Goal: Check status

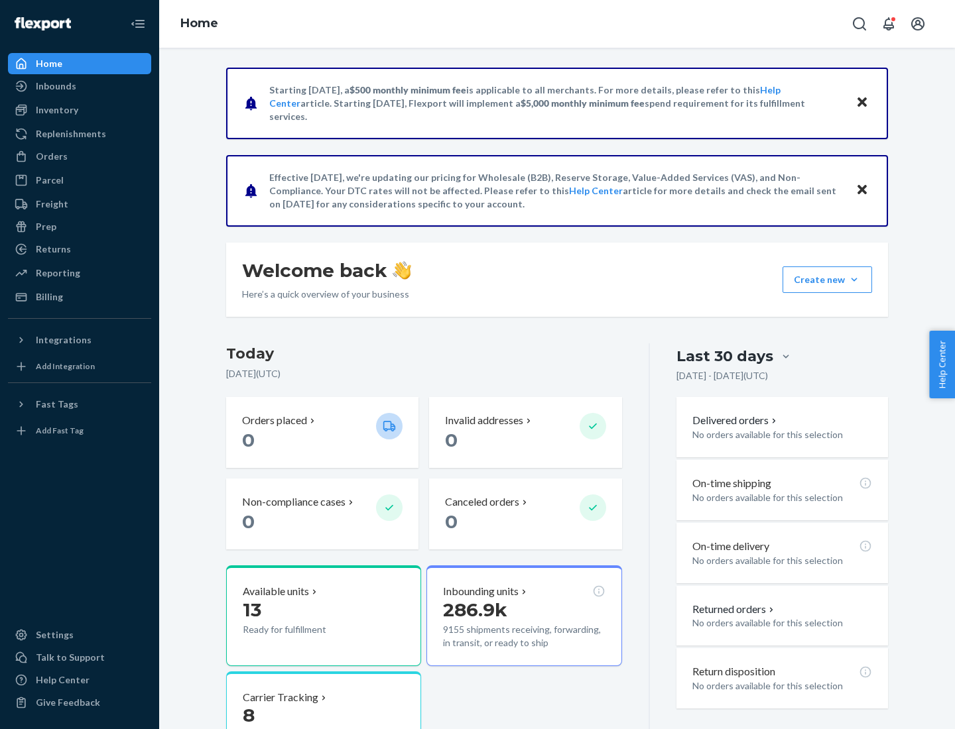
click at [854, 280] on button "Create new Create new inbound Create new order Create new product" at bounding box center [827, 280] width 90 height 27
click at [55, 86] on div "Inbounds" at bounding box center [56, 86] width 40 height 13
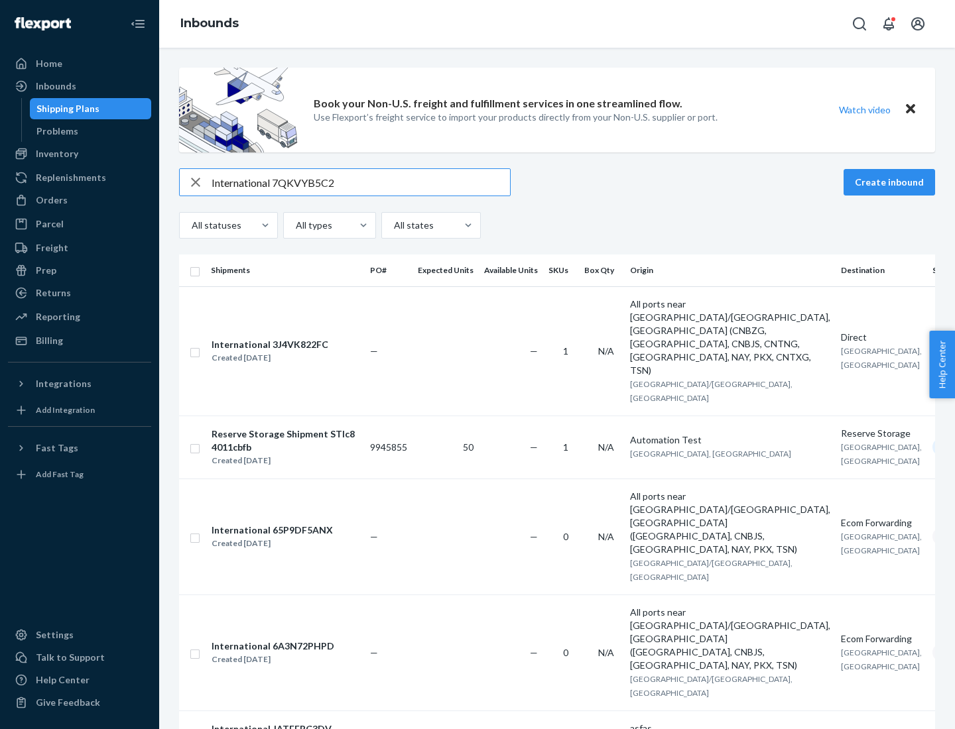
type input "International 7QKVYB5C29"
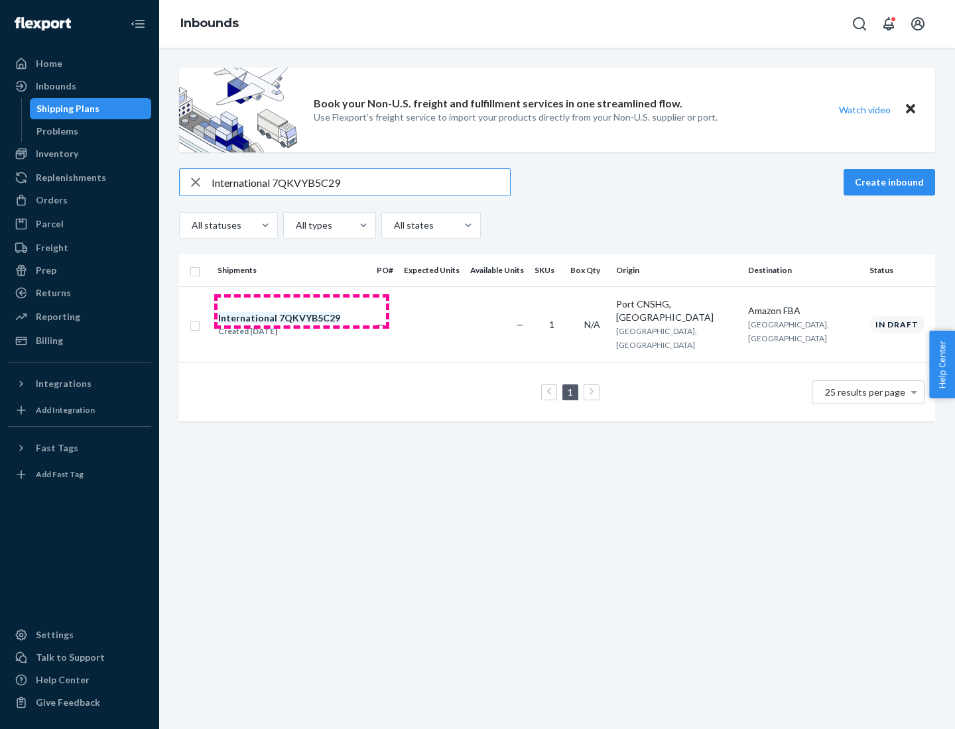
click at [302, 325] on div "Created [DATE]" at bounding box center [279, 331] width 122 height 13
